Goal: Transaction & Acquisition: Purchase product/service

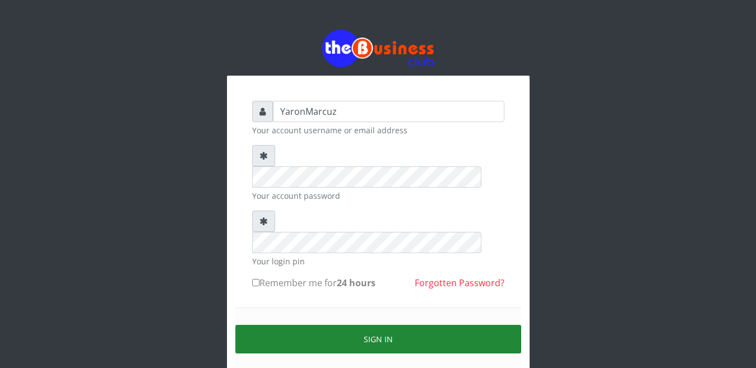
click at [371, 325] on button "Sign in" at bounding box center [378, 339] width 286 height 29
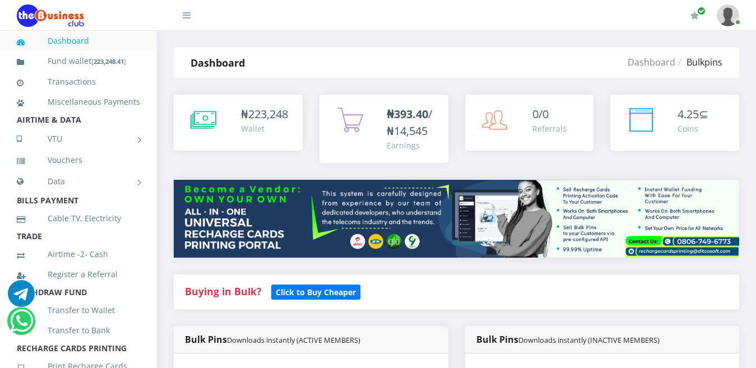
scroll to position [280, 0]
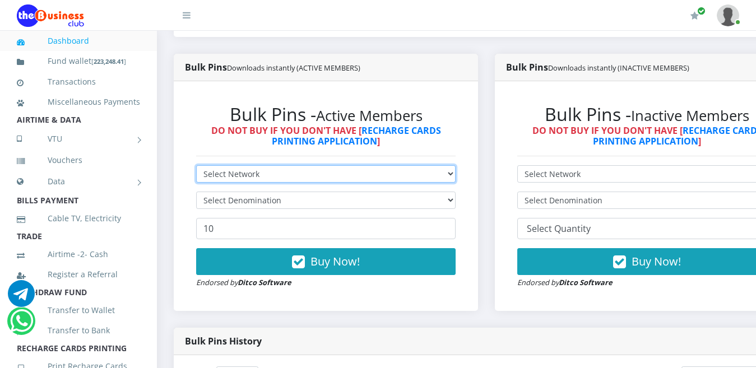
click at [421, 165] on select "Select Network MTN Globacom 9Mobile Airtel" at bounding box center [326, 173] width 260 height 17
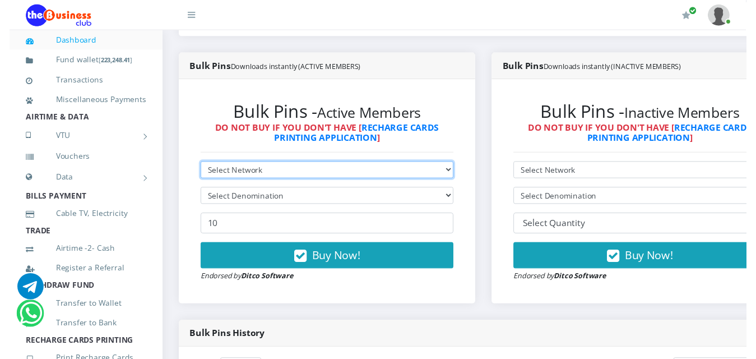
scroll to position [291, 0]
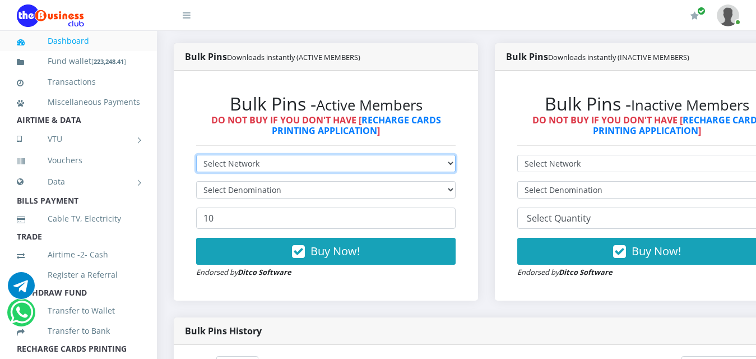
select select "MTN"
click at [196, 155] on select "Select Network MTN Globacom 9Mobile Airtel" at bounding box center [326, 163] width 260 height 17
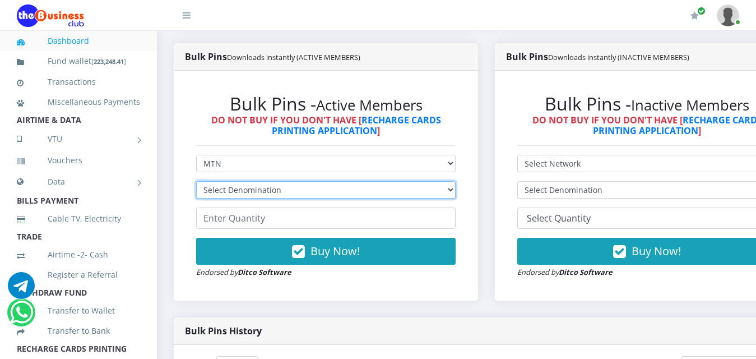
click at [456, 183] on select "Select Denomination MTN NGN100 - ₦96.99 MTN NGN200 - ₦193.98 MTN NGN400 - ₦387.…" at bounding box center [326, 189] width 260 height 17
select select "193.98-200"
click at [196, 181] on select "Select Denomination MTN NGN100 - ₦96.99 MTN NGN200 - ₦193.98 MTN NGN400 - ₦387.…" at bounding box center [326, 189] width 260 height 17
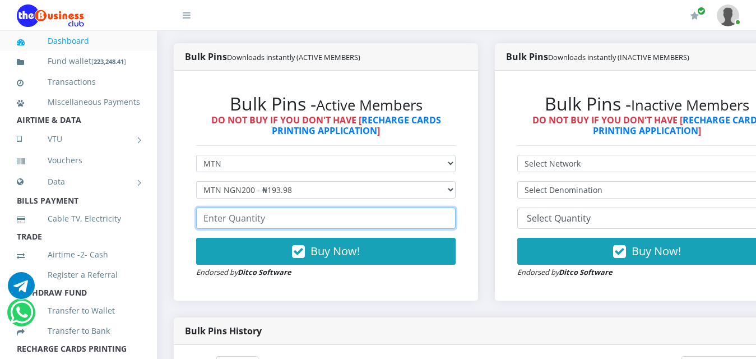
click at [215, 207] on input "number" at bounding box center [326, 217] width 260 height 21
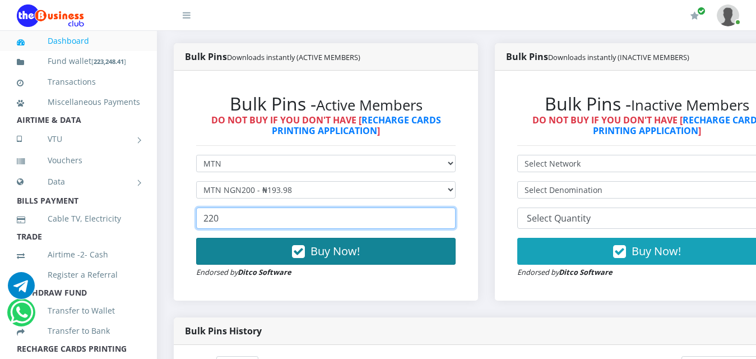
type input "220"
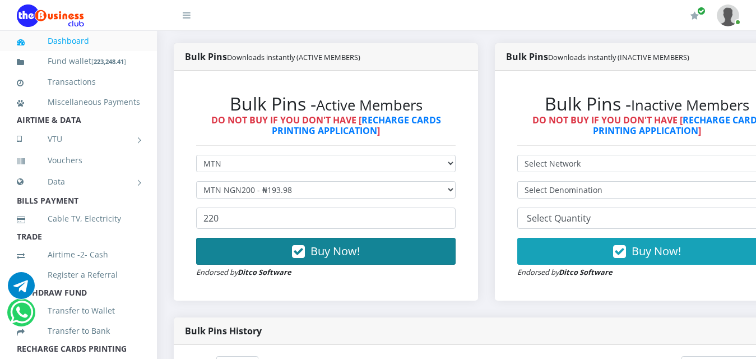
click at [354, 243] on span "Buy Now!" at bounding box center [335, 250] width 49 height 15
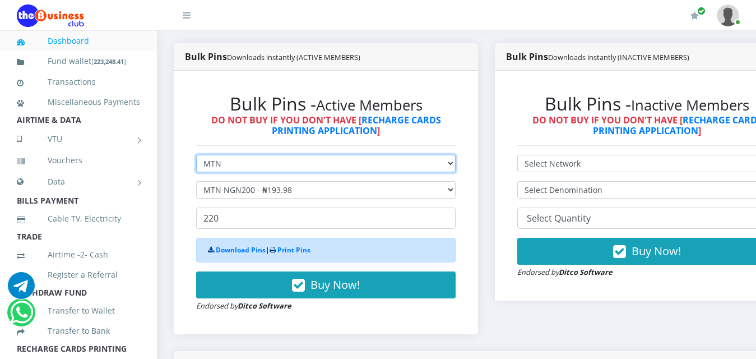
click at [456, 155] on select "Select Network MTN Globacom 9Mobile Airtel" at bounding box center [326, 163] width 260 height 17
select select "Airtel"
click at [196, 155] on select "Select Network MTN Globacom 9Mobile Airtel" at bounding box center [326, 163] width 260 height 17
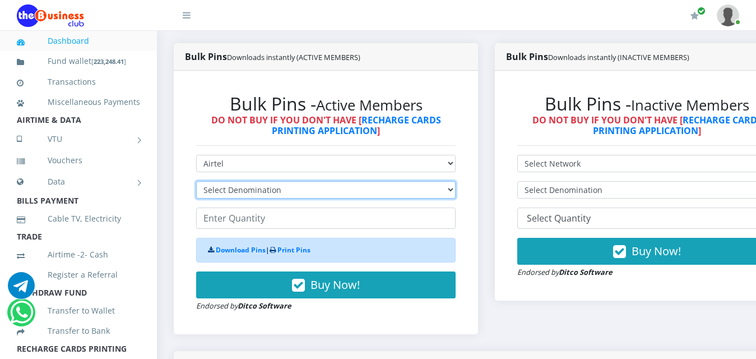
click at [456, 181] on select "Select Denomination" at bounding box center [326, 189] width 260 height 17
select select "192.76-200"
click at [196, 181] on select "Select Denomination Airtel NGN100 - ₦96.38 Airtel NGN200 - ₦192.76 Airtel NGN50…" at bounding box center [326, 189] width 260 height 17
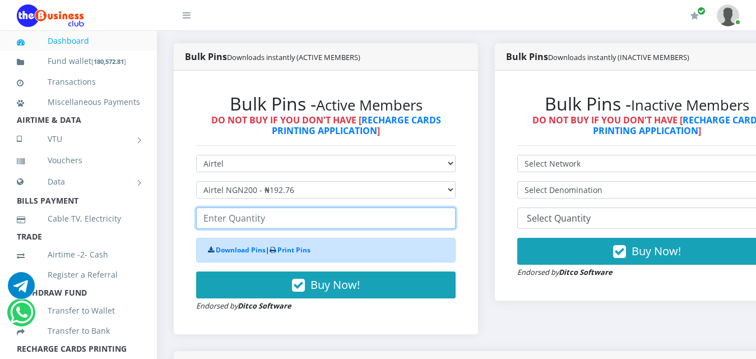
click at [295, 219] on input "number" at bounding box center [326, 217] width 260 height 21
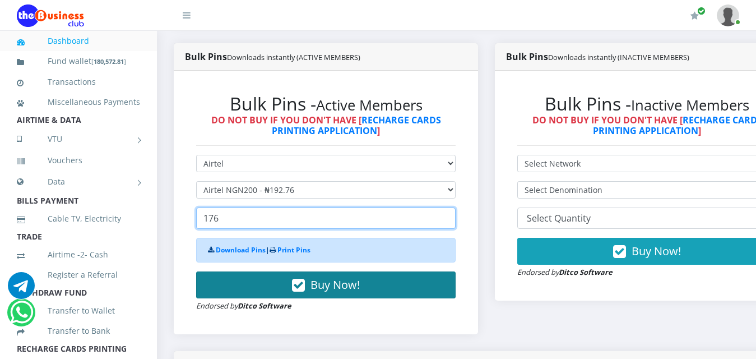
type input "176"
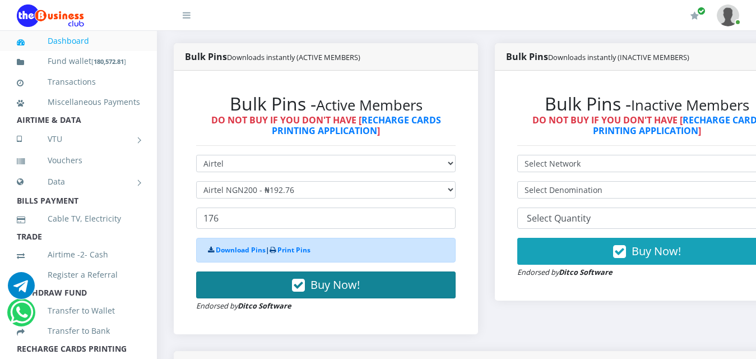
click at [318, 277] on span "Buy Now!" at bounding box center [335, 284] width 49 height 15
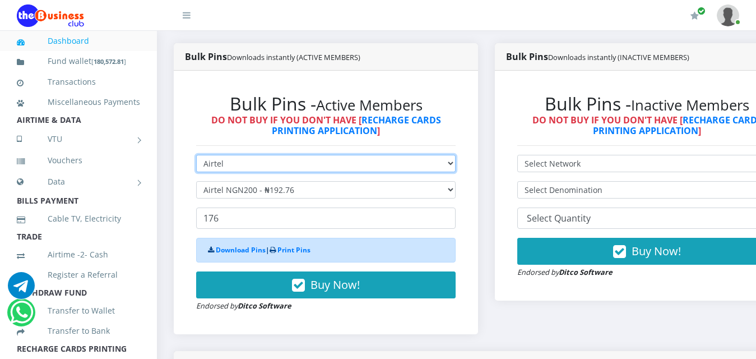
click at [456, 155] on select "Select Network MTN Globacom 9Mobile Airtel" at bounding box center [326, 163] width 260 height 17
select select "MTN"
click at [196, 155] on select "Select Network MTN Globacom 9Mobile Airtel" at bounding box center [326, 163] width 260 height 17
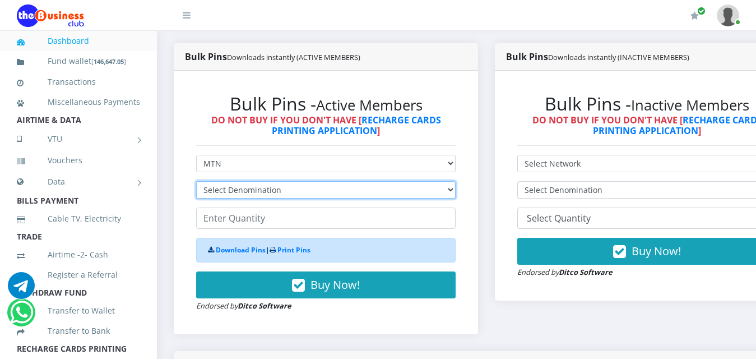
click at [456, 181] on select "Select Denomination MTN NGN100 - ₦96.99 MTN NGN200 - ₦193.98 MTN NGN400 - ₦387.…" at bounding box center [326, 189] width 260 height 17
select select "96.99-100"
click at [196, 181] on select "Select Denomination MTN NGN100 - ₦96.99 MTN NGN200 - ₦193.98 MTN NGN400 - ₦387.…" at bounding box center [326, 189] width 260 height 17
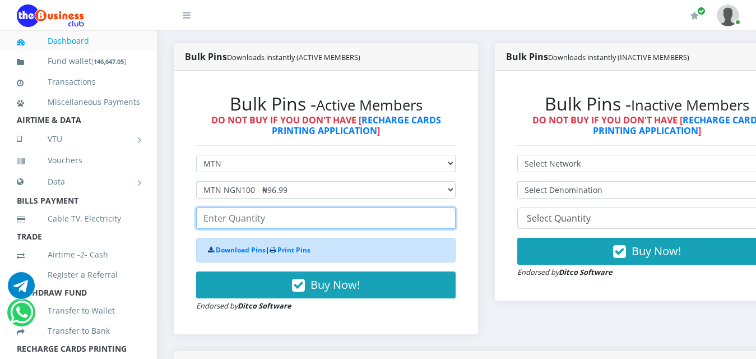
click at [254, 209] on input "number" at bounding box center [326, 217] width 260 height 21
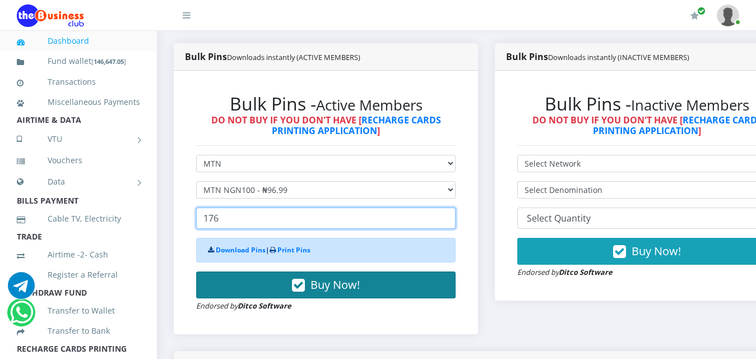
type input "176"
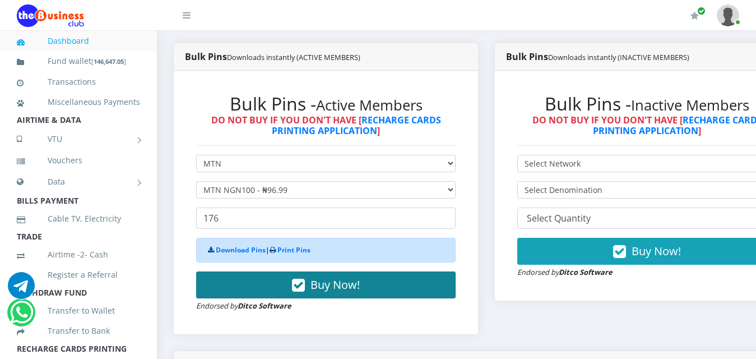
click at [337, 277] on span "Buy Now!" at bounding box center [335, 284] width 49 height 15
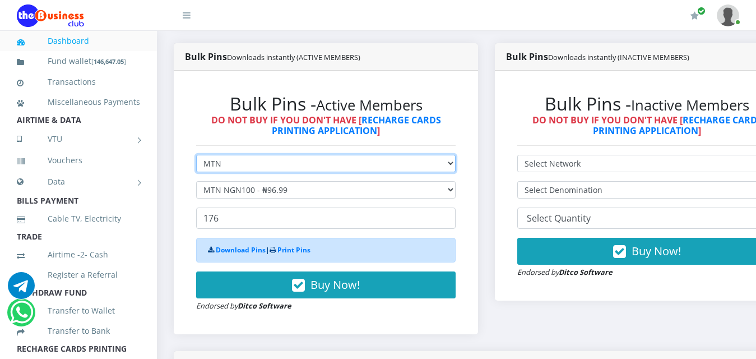
click at [455, 155] on select "Select Network MTN Globacom 9Mobile Airtel" at bounding box center [326, 163] width 260 height 17
select select "Airtel"
click at [196, 155] on select "Select Network MTN Globacom 9Mobile Airtel" at bounding box center [326, 163] width 260 height 17
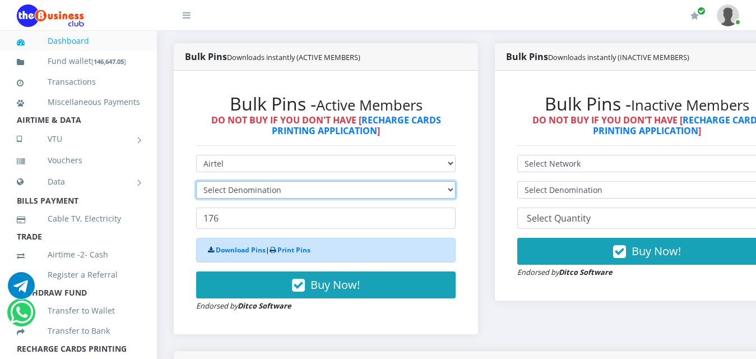
drag, startPoint x: 461, startPoint y: 178, endPoint x: 423, endPoint y: 184, distance: 38.6
click at [456, 181] on select "Select Denomination" at bounding box center [326, 189] width 260 height 17
select select "96.38-100"
click at [196, 181] on select "Select Denomination Airtel NGN100 - ₦96.38 Airtel NGN200 - ₦192.76 Airtel NGN50…" at bounding box center [326, 189] width 260 height 17
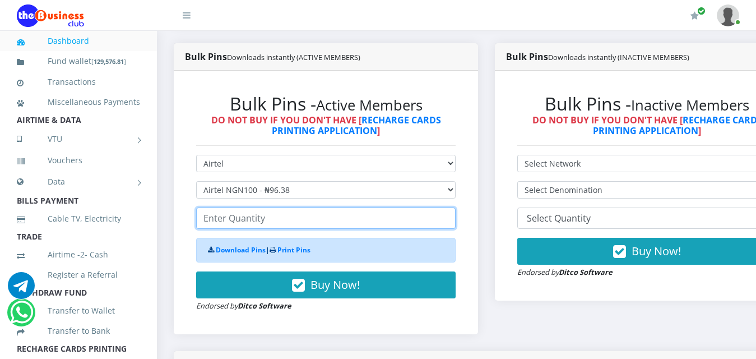
click at [255, 209] on input "number" at bounding box center [326, 217] width 260 height 21
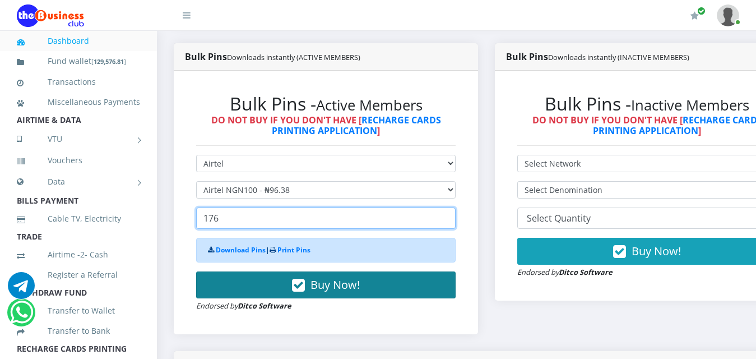
type input "176"
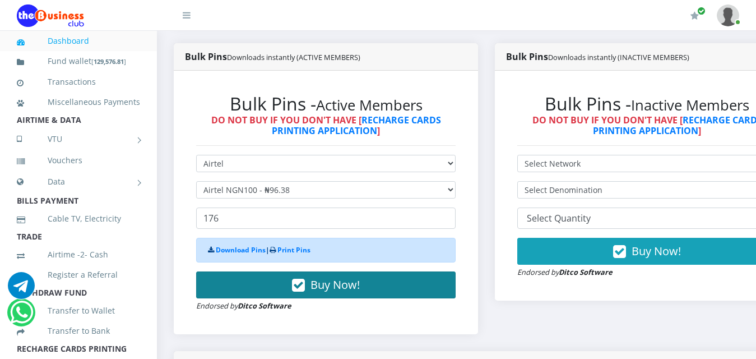
click at [365, 275] on button "Buy Now!" at bounding box center [326, 284] width 260 height 27
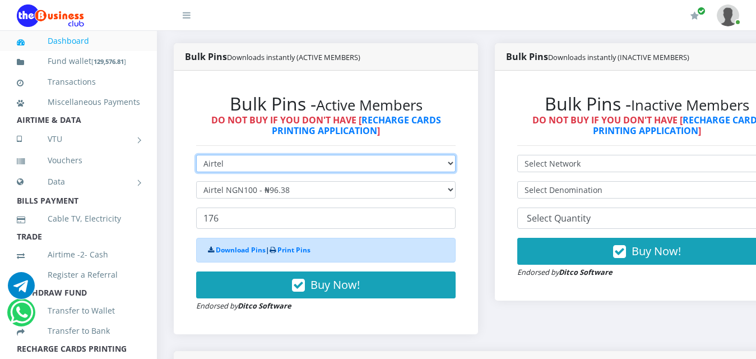
click at [456, 155] on select "Select Network MTN Globacom 9Mobile Airtel" at bounding box center [326, 163] width 260 height 17
select select "MTN"
click at [196, 155] on select "Select Network MTN Globacom 9Mobile Airtel" at bounding box center [326, 163] width 260 height 17
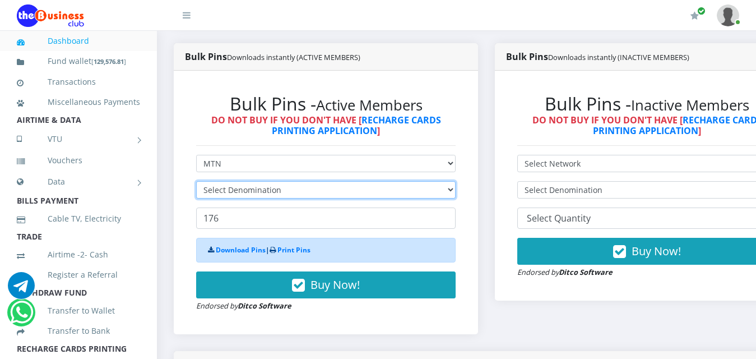
click at [456, 184] on select "Select Denomination" at bounding box center [326, 189] width 260 height 17
click at [456, 181] on select "Select Denomination MTN NGN100 - ₦96.99 MTN NGN200 - ₦193.98 MTN NGN400 - ₦387.…" at bounding box center [326, 189] width 260 height 17
select select "484.95-500"
click at [196, 181] on select "Select Denomination MTN NGN100 - ₦96.99 MTN NGN200 - ₦193.98 MTN NGN400 - ₦387.…" at bounding box center [326, 189] width 260 height 17
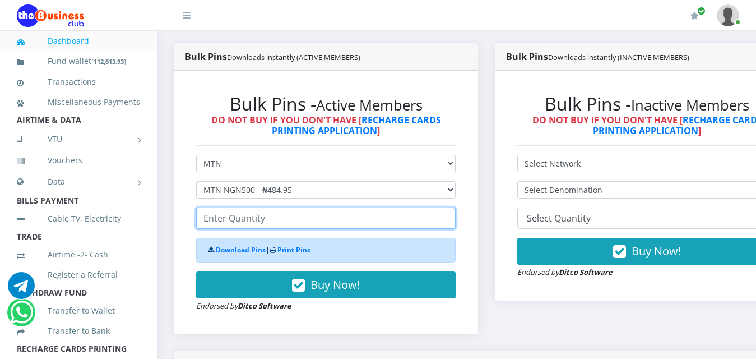
click at [243, 212] on input "number" at bounding box center [326, 217] width 260 height 21
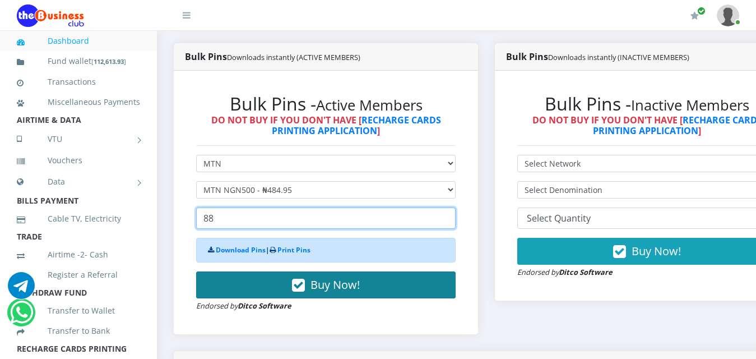
type input "88"
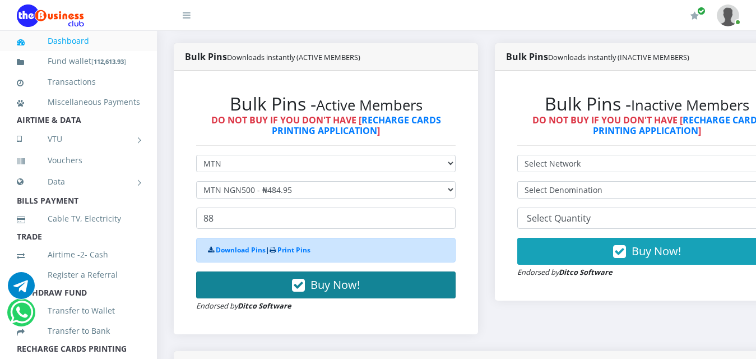
click at [332, 277] on span "Buy Now!" at bounding box center [335, 284] width 49 height 15
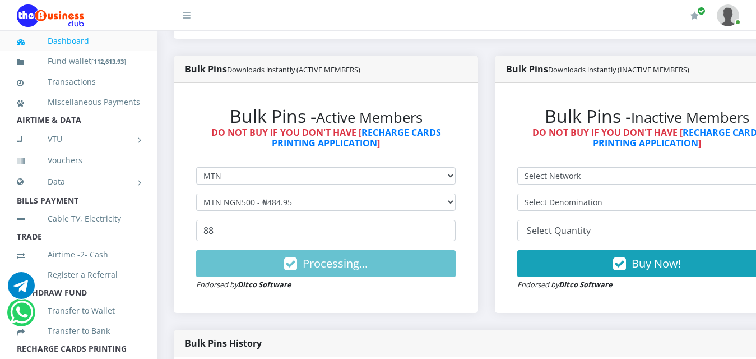
scroll to position [280, 0]
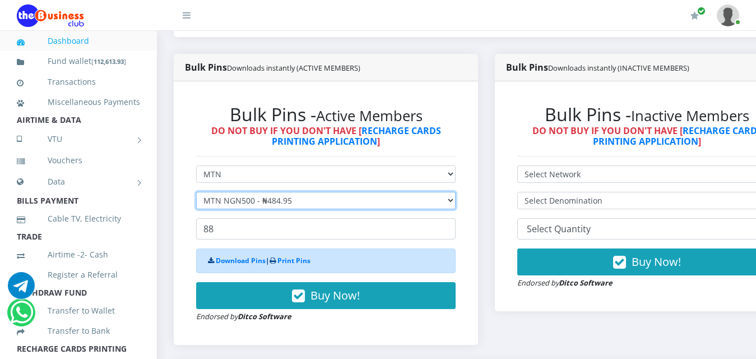
click at [456, 192] on select "Select Denomination MTN NGN100 - ₦96.99 MTN NGN200 - ₦193.98 MTN NGN400 - ₦387.…" at bounding box center [326, 200] width 260 height 17
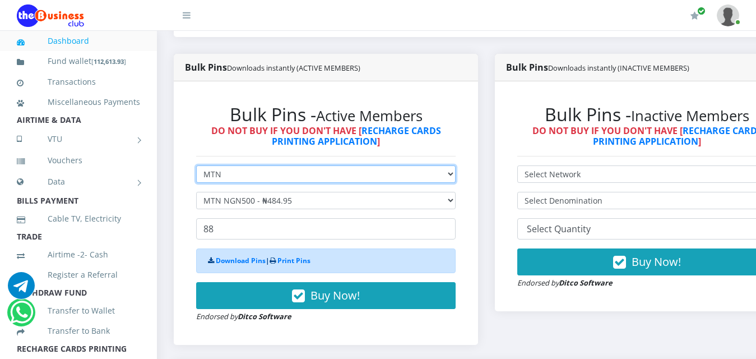
click at [456, 165] on select "Select Network MTN Globacom 9Mobile Airtel" at bounding box center [326, 173] width 260 height 17
select select "Airtel"
click at [196, 165] on select "Select Network MTN Globacom 9Mobile Airtel" at bounding box center [326, 173] width 260 height 17
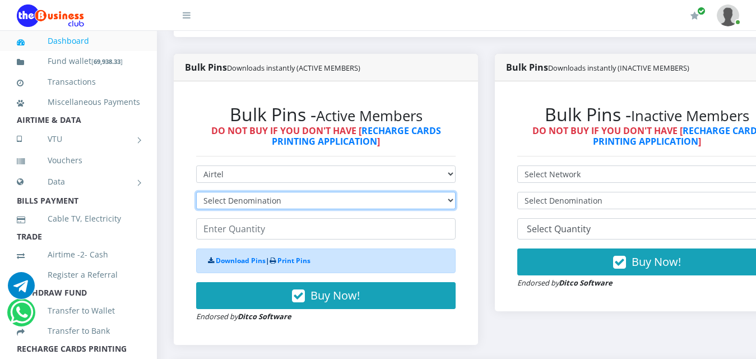
drag, startPoint x: 461, startPoint y: 193, endPoint x: 449, endPoint y: 195, distance: 12.4
click at [456, 193] on select "Select Denomination Airtel NGN100 - ₦96.38 Airtel NGN200 - ₦192.76 Airtel NGN50…" at bounding box center [326, 200] width 260 height 17
select select "481.9-500"
click at [196, 192] on select "Select Denomination Airtel NGN100 - ₦96.38 Airtel NGN200 - ₦192.76 Airtel NGN50…" at bounding box center [326, 200] width 260 height 17
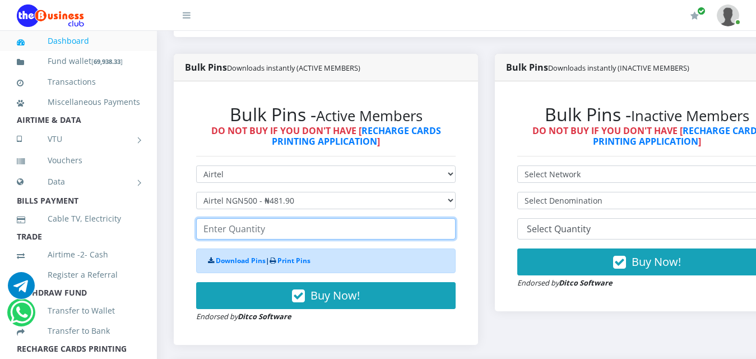
click at [242, 218] on input "number" at bounding box center [326, 228] width 260 height 21
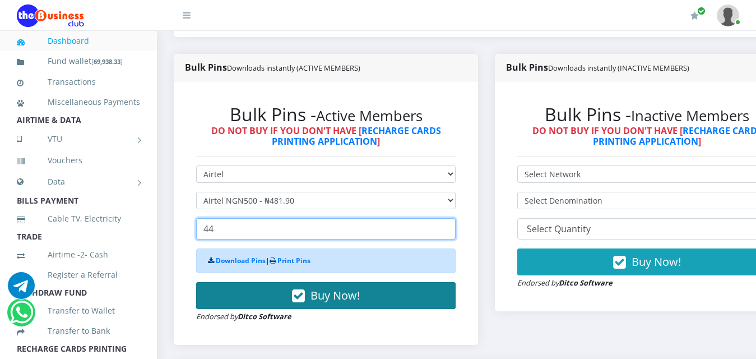
type input "44"
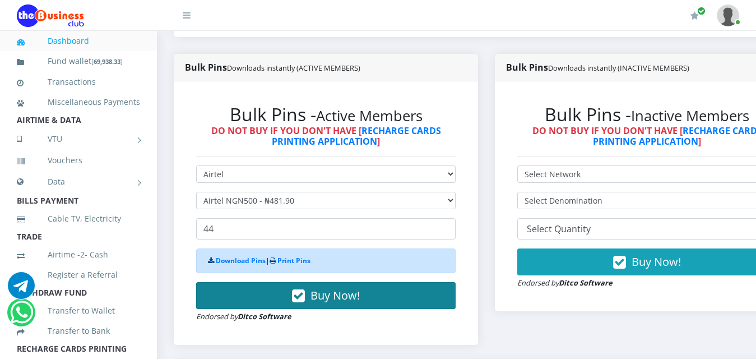
click at [344, 291] on span "Buy Now!" at bounding box center [335, 295] width 49 height 15
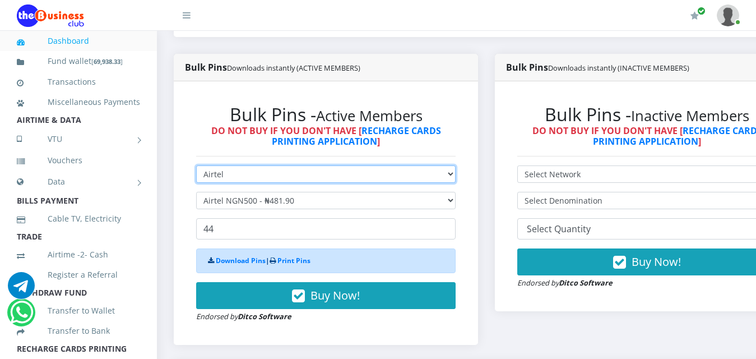
click at [456, 166] on select "Select Network MTN Globacom 9Mobile Airtel" at bounding box center [326, 173] width 260 height 17
select select "MTN"
click at [196, 165] on select "Select Network MTN Globacom 9Mobile Airtel" at bounding box center [326, 173] width 260 height 17
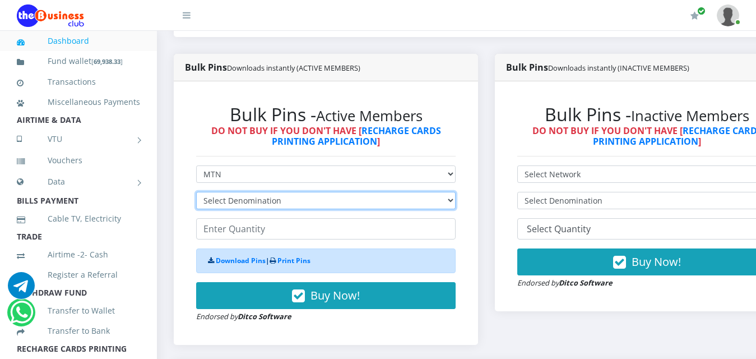
click at [456, 192] on select "Select Denomination MTN NGN100 - ₦96.99 MTN NGN200 - ₦193.98 MTN NGN400 - ₦387.…" at bounding box center [326, 200] width 260 height 17
select select "969.9-1000"
click at [196, 192] on select "Select Denomination MTN NGN100 - ₦96.99 MTN NGN200 - ₦193.98 MTN NGN400 - ₦387.…" at bounding box center [326, 200] width 260 height 17
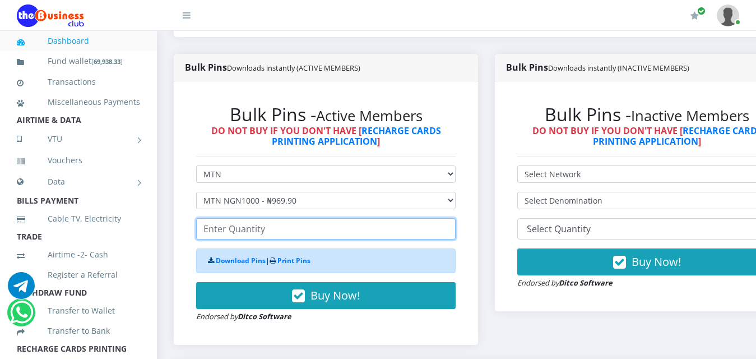
click at [312, 218] on input "number" at bounding box center [326, 228] width 260 height 21
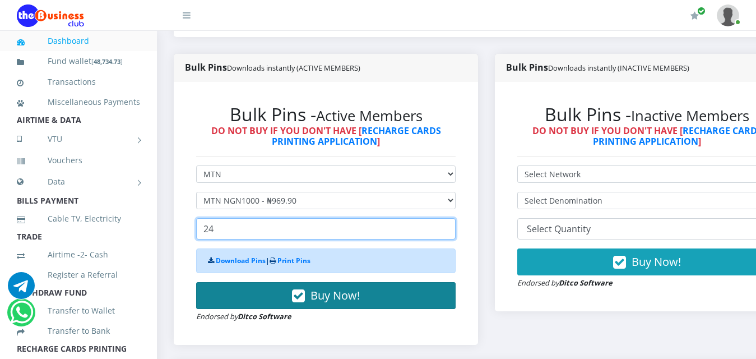
type input "24"
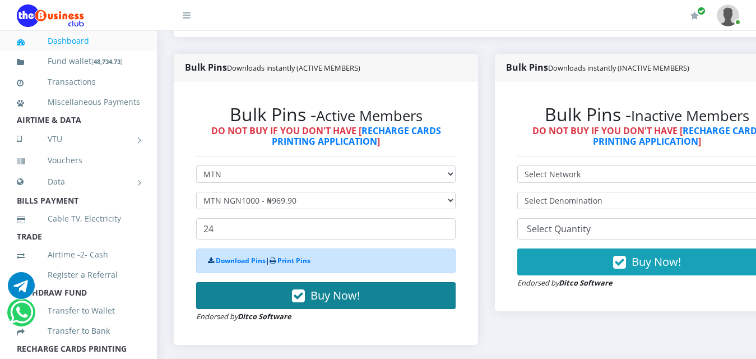
click at [331, 288] on span "Buy Now!" at bounding box center [335, 295] width 49 height 15
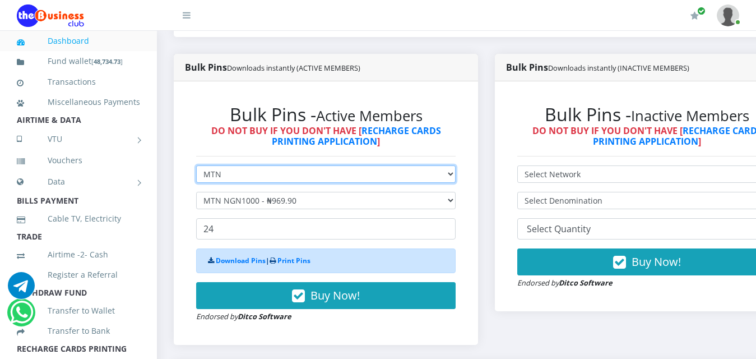
click at [456, 165] on select "Select Network MTN Globacom 9Mobile Airtel" at bounding box center [326, 173] width 260 height 17
select select "Airtel"
click at [196, 165] on select "Select Network MTN Globacom 9Mobile Airtel" at bounding box center [326, 173] width 260 height 17
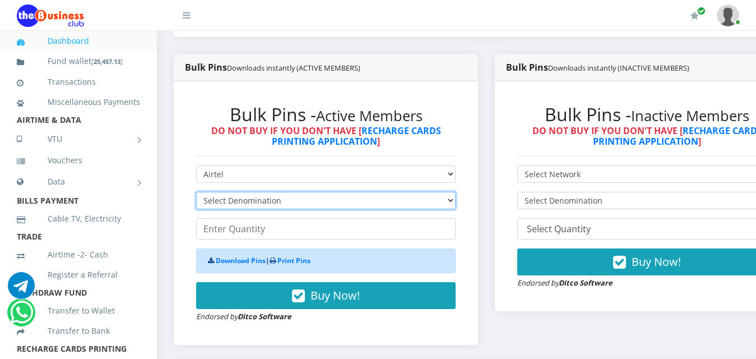
click at [456, 192] on select "Select Denomination Airtel NGN100 - ₦96.38 Airtel NGN200 - ₦192.76 Airtel NGN50…" at bounding box center [326, 200] width 260 height 17
select select "963.8-1000"
click at [196, 192] on select "Select Denomination Airtel NGN100 - ₦96.38 Airtel NGN200 - ₦192.76 Airtel NGN50…" at bounding box center [326, 200] width 260 height 17
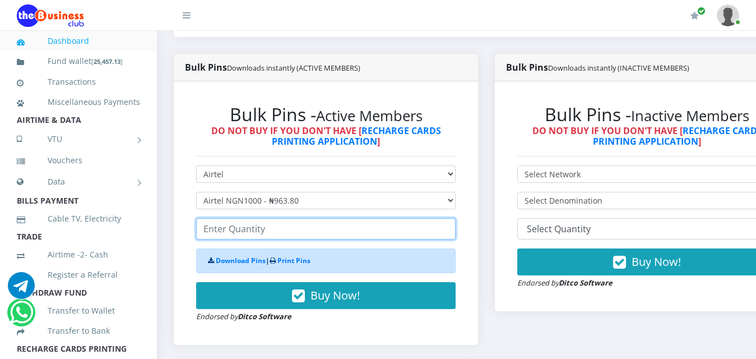
click at [350, 221] on input "number" at bounding box center [326, 228] width 260 height 21
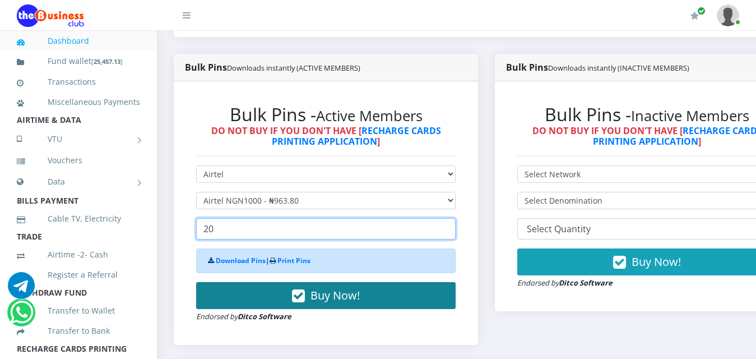
type input "20"
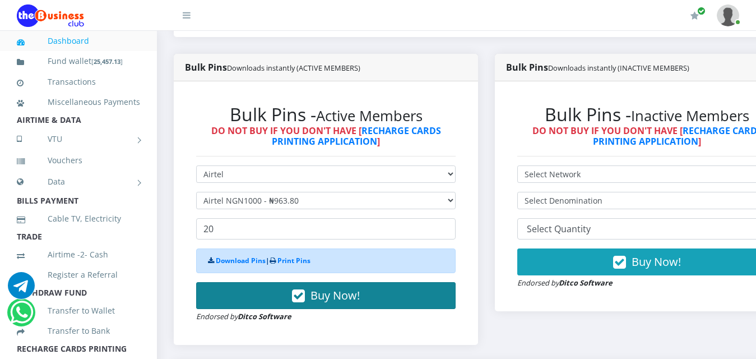
click at [344, 288] on span "Buy Now!" at bounding box center [335, 295] width 49 height 15
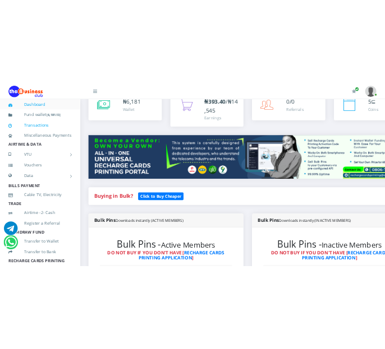
scroll to position [0, 0]
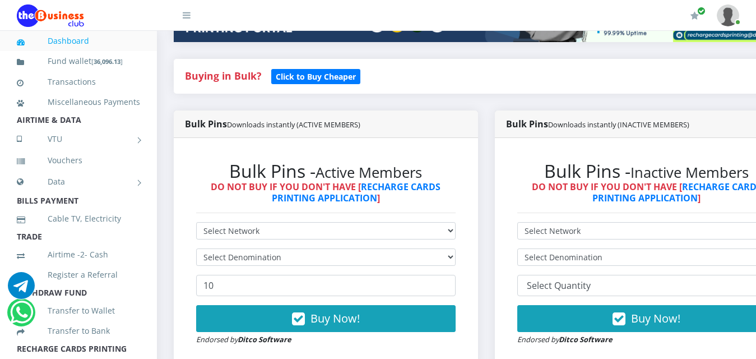
scroll to position [224, 0]
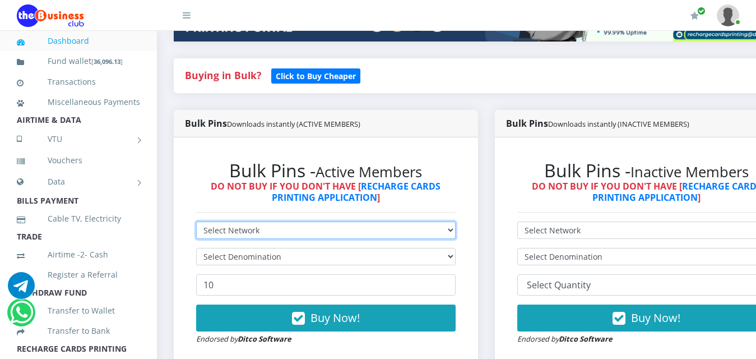
drag, startPoint x: 459, startPoint y: 220, endPoint x: 423, endPoint y: 226, distance: 36.4
click at [456, 221] on select "Select Network MTN Globacom 9Mobile Airtel" at bounding box center [326, 229] width 260 height 17
select select "Glo"
click at [196, 221] on select "Select Network MTN Globacom 9Mobile Airtel" at bounding box center [326, 229] width 260 height 17
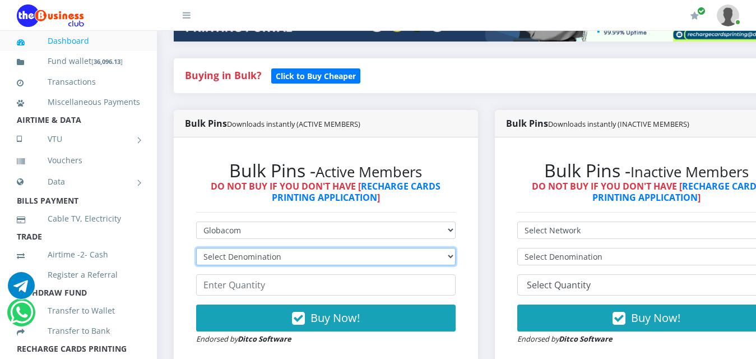
click at [233, 248] on select "Select Denomination Glo NGN100 - ₦96.55 Glo NGN200 - ₦193.10 Glo NGN500 - ₦482.…" at bounding box center [326, 256] width 260 height 17
select select "193.1-200"
click at [196, 248] on select "Select Denomination Glo NGN100 - ₦96.55 Glo NGN200 - ₦193.10 Glo NGN500 - ₦482.…" at bounding box center [326, 256] width 260 height 17
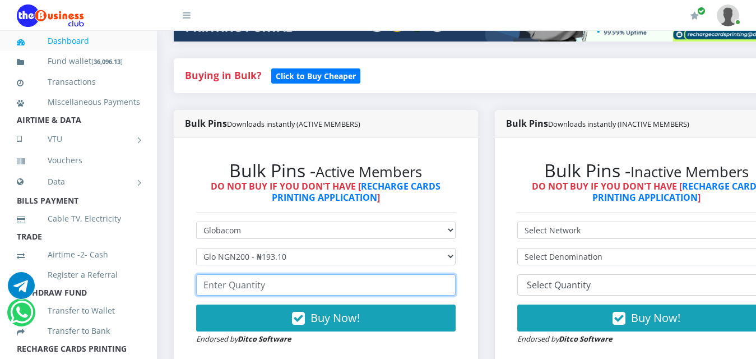
click at [233, 277] on input "number" at bounding box center [326, 284] width 260 height 21
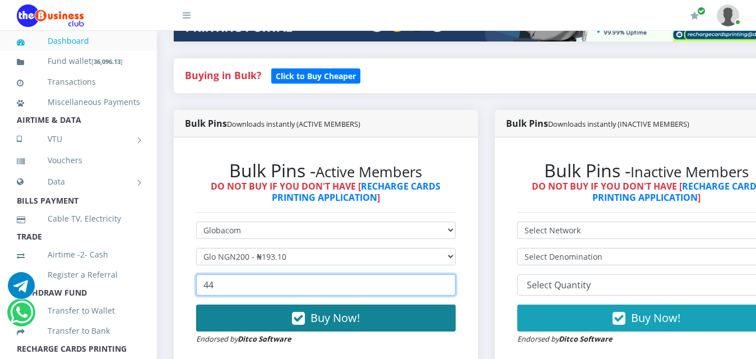
type input "44"
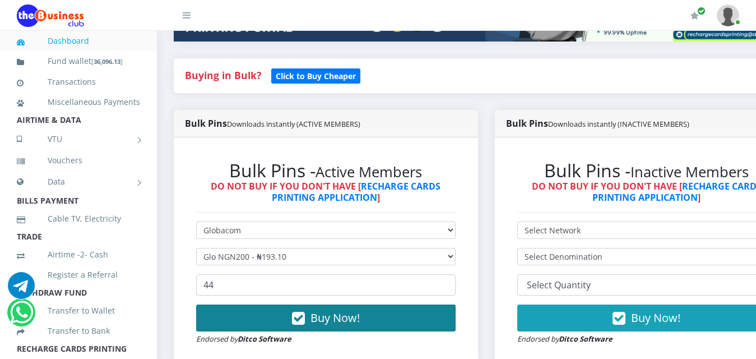
click at [338, 313] on span "Buy Now!" at bounding box center [335, 317] width 49 height 15
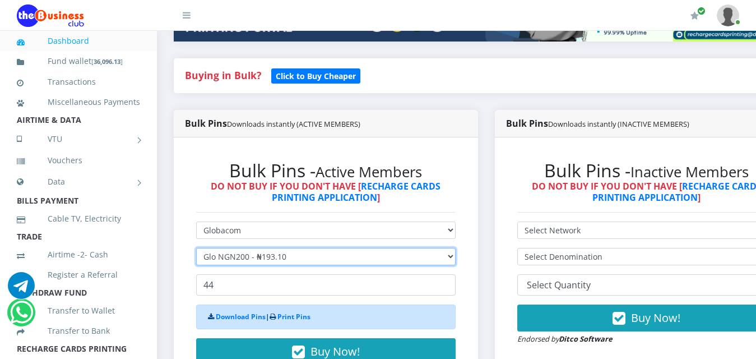
click at [456, 248] on select "Select Denomination Glo NGN100 - ₦96.55 Glo NGN200 - ₦193.10 Glo NGN500 - ₦482.…" at bounding box center [326, 256] width 260 height 17
select select "96.55-100"
click at [196, 248] on select "Select Denomination Glo NGN100 - ₦96.55 Glo NGN200 - ₦193.10 Glo NGN500 - ₦482.…" at bounding box center [326, 256] width 260 height 17
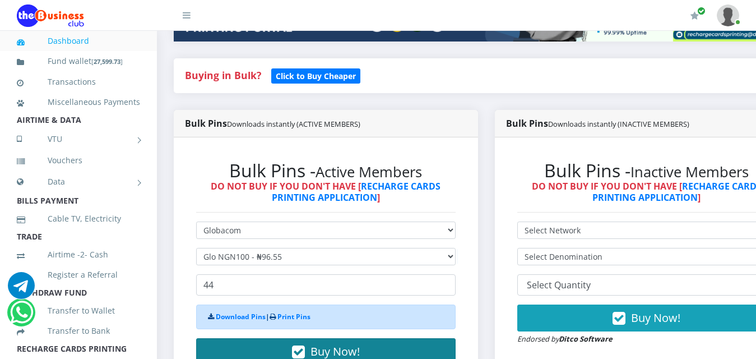
click at [326, 344] on span "Buy Now!" at bounding box center [335, 351] width 49 height 15
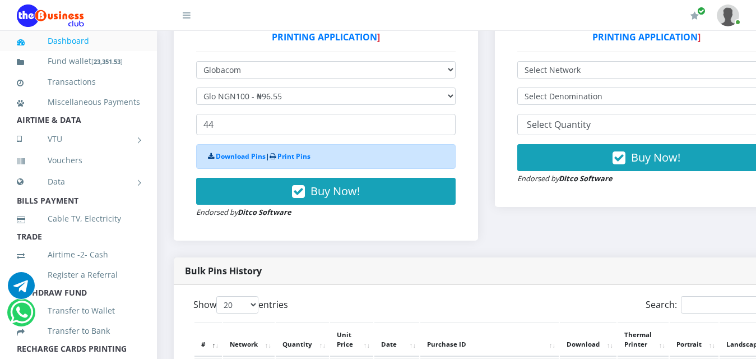
scroll to position [336, 0]
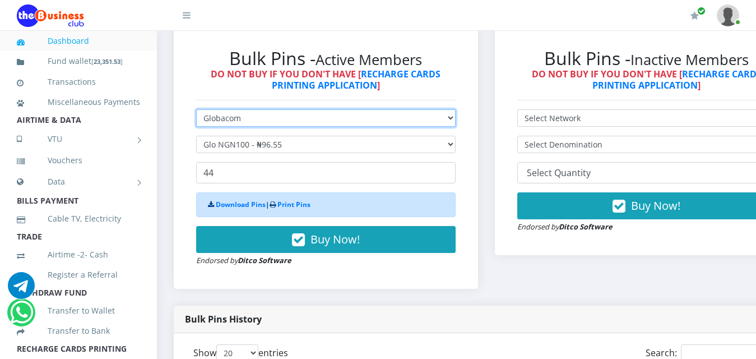
click at [456, 109] on select "Select Network MTN Globacom 9Mobile Airtel" at bounding box center [326, 117] width 260 height 17
select select "MTN"
click at [196, 109] on select "Select Network MTN Globacom 9Mobile Airtel" at bounding box center [326, 117] width 260 height 17
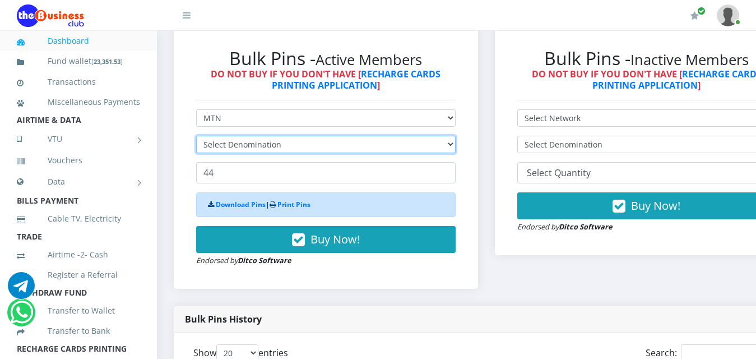
click at [275, 136] on select "Select Denomination" at bounding box center [326, 144] width 260 height 17
click at [456, 136] on select "Select Denomination" at bounding box center [326, 144] width 260 height 17
click at [456, 136] on select "Select Denomination MTN NGN100 - ₦96.99 MTN NGN200 - ₦193.98 MTN NGN400 - ₦387.…" at bounding box center [326, 144] width 260 height 17
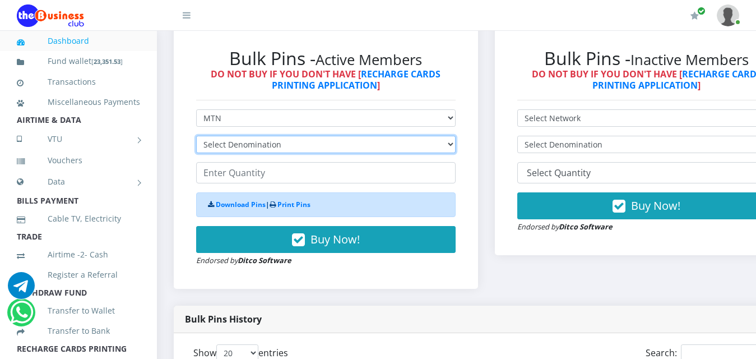
select select "193.98-200"
click at [196, 136] on select "Select Denomination MTN NGN100 - ₦96.99 MTN NGN200 - ₦193.98 MTN NGN400 - ₦387.…" at bounding box center [326, 144] width 260 height 17
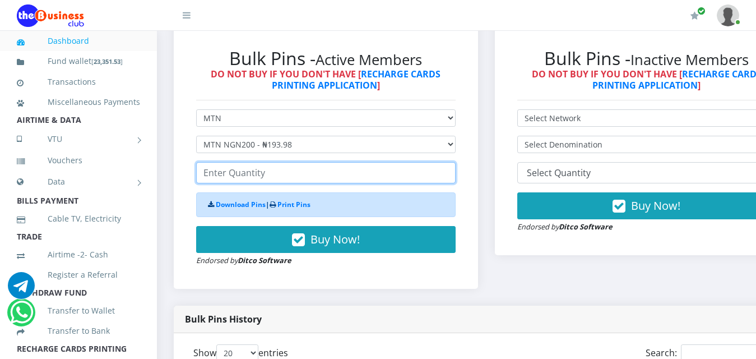
click at [257, 162] on input "number" at bounding box center [326, 172] width 260 height 21
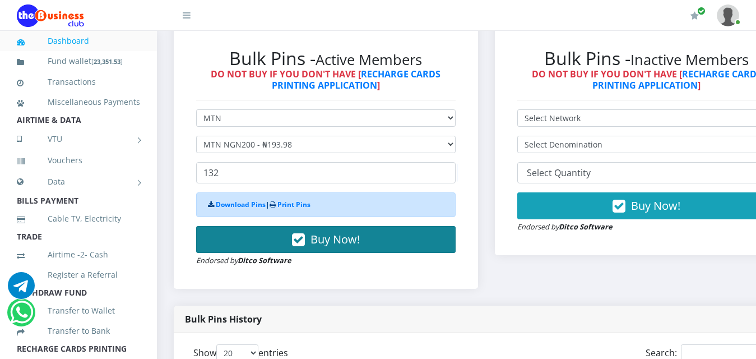
click at [344, 232] on span "Buy Now!" at bounding box center [335, 239] width 49 height 15
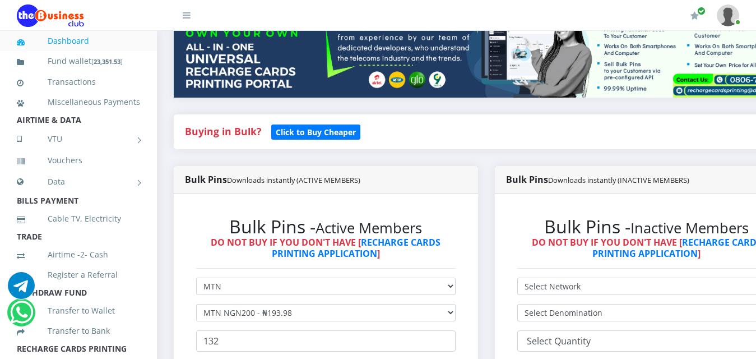
scroll to position [280, 0]
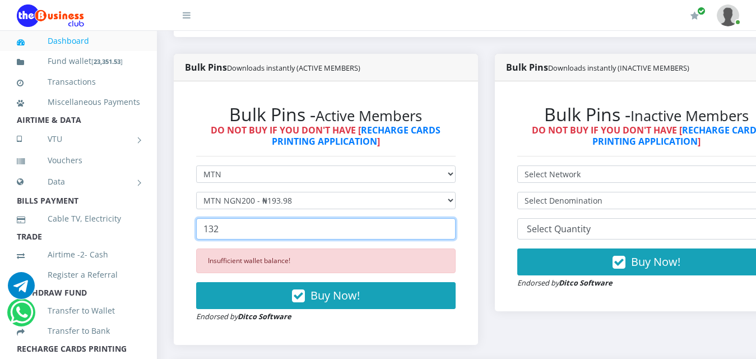
click at [234, 221] on input "132" at bounding box center [326, 228] width 260 height 21
type input "1"
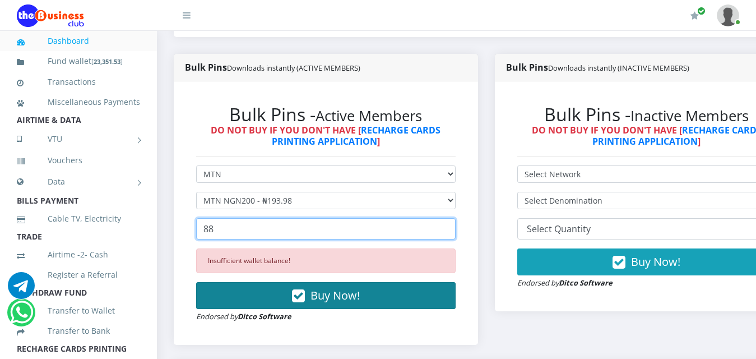
type input "88"
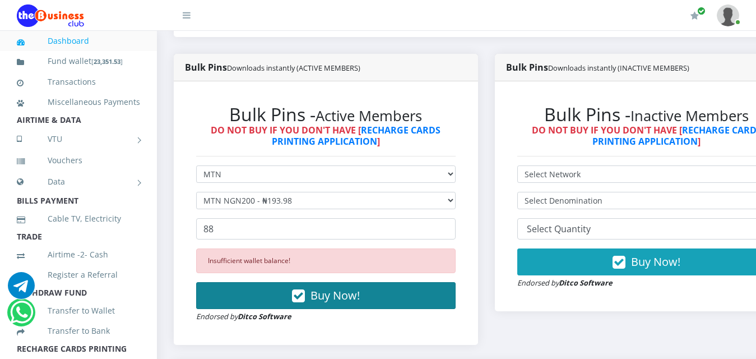
click at [337, 289] on span "Buy Now!" at bounding box center [335, 295] width 49 height 15
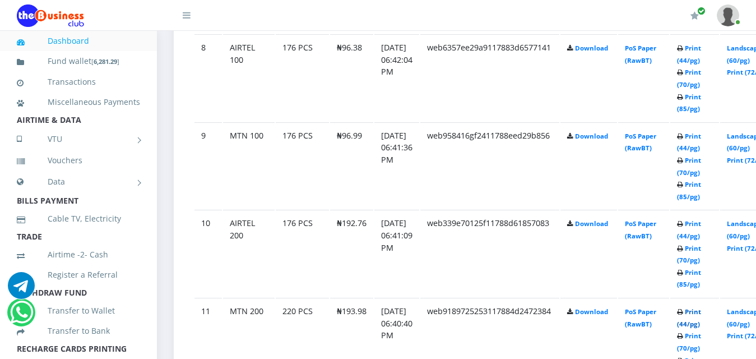
click at [701, 307] on link "Print (44/pg)" at bounding box center [689, 317] width 24 height 21
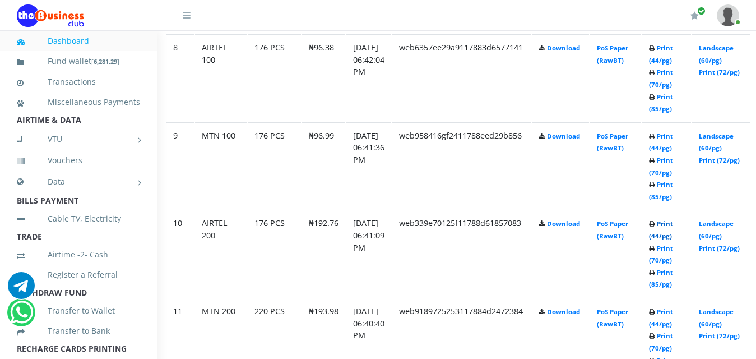
scroll to position [1289, 80]
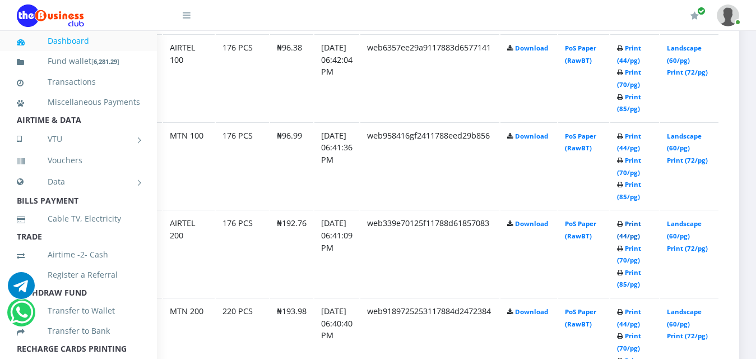
click at [632, 219] on link "Print (44/pg)" at bounding box center [629, 229] width 24 height 21
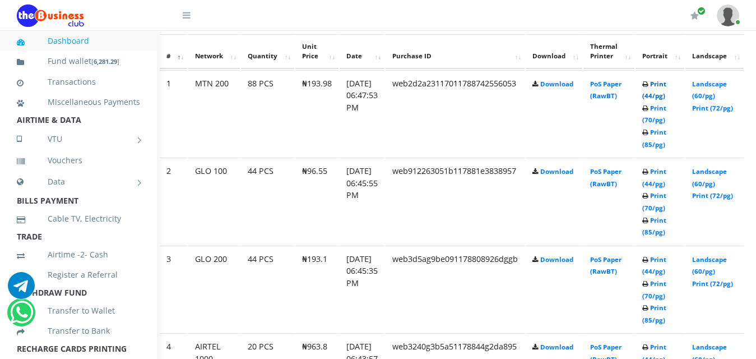
click at [667, 80] on link "Print (44/pg)" at bounding box center [654, 90] width 24 height 21
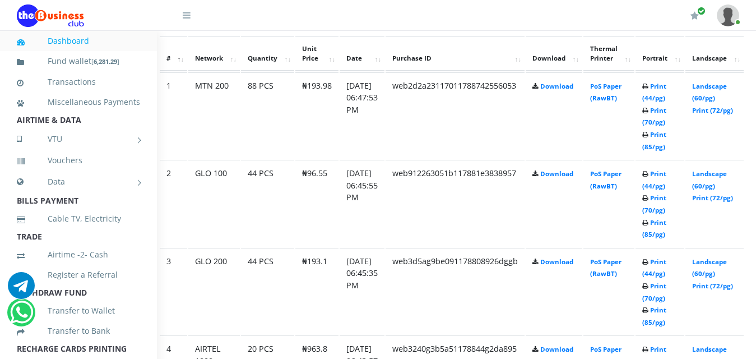
scroll to position [637, 35]
click at [667, 257] on link "Print (44/pg)" at bounding box center [654, 267] width 24 height 21
click at [667, 169] on link "Print (44/pg)" at bounding box center [654, 179] width 24 height 21
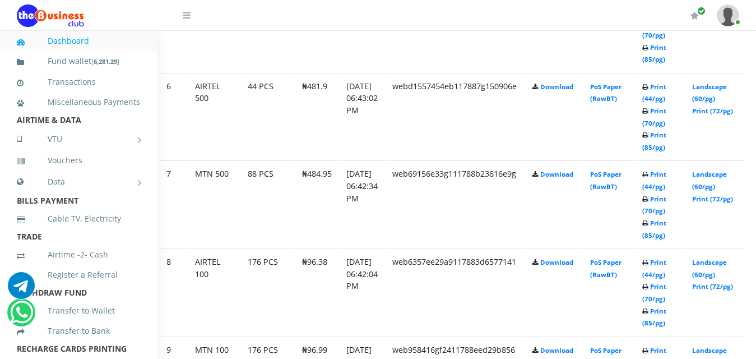
scroll to position [1078, 35]
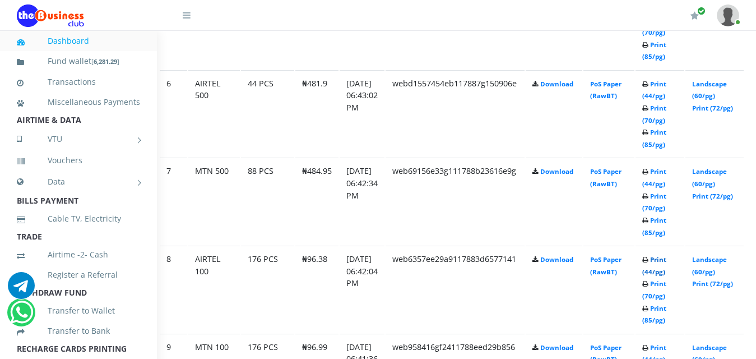
click at [667, 255] on link "Print (44/pg)" at bounding box center [654, 265] width 24 height 21
click at [667, 343] on link "Print (44/pg)" at bounding box center [654, 353] width 24 height 21
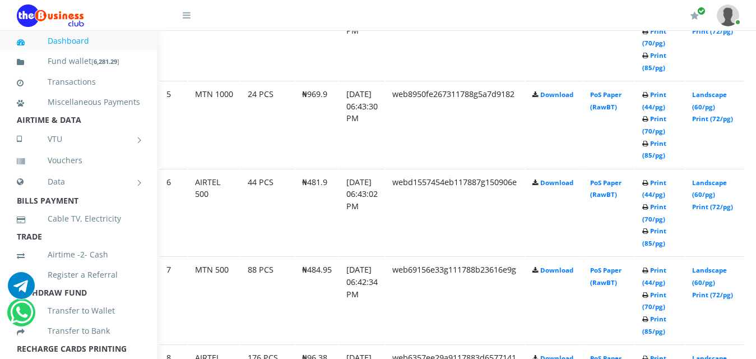
scroll to position [943, 35]
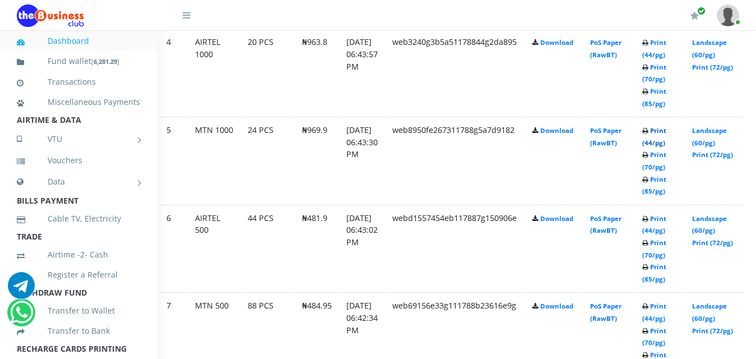
click at [667, 126] on link "Print (44/pg)" at bounding box center [654, 136] width 24 height 21
click at [667, 38] on link "Print (44/pg)" at bounding box center [654, 48] width 24 height 21
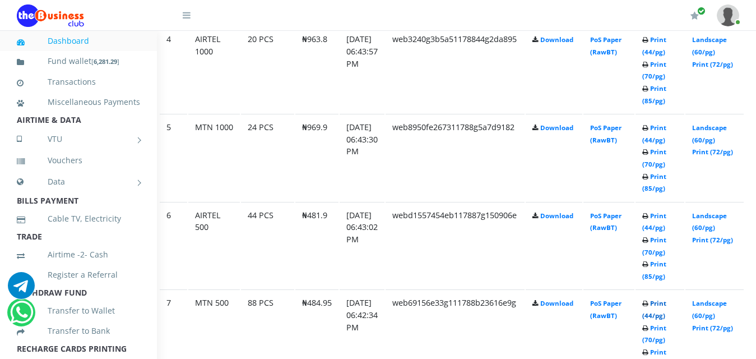
scroll to position [943, 35]
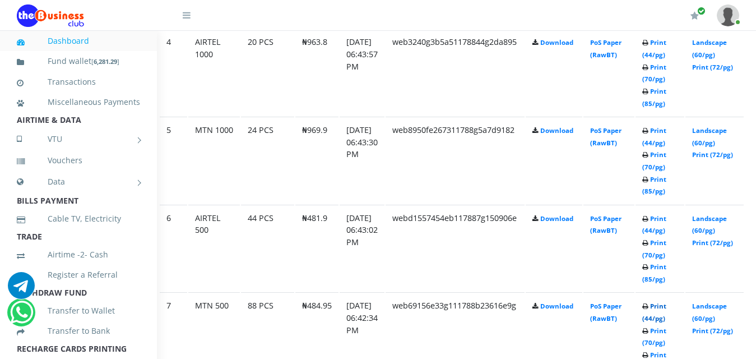
click at [667, 302] on link "Print (44/pg)" at bounding box center [654, 312] width 24 height 21
click at [667, 215] on link "Print (44/pg)" at bounding box center [654, 225] width 24 height 21
